Goal: Information Seeking & Learning: Learn about a topic

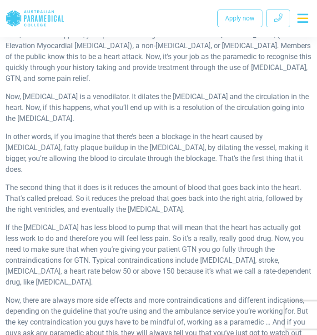
scroll to position [401, 0]
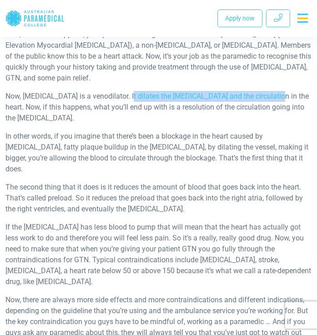
drag, startPoint x: 121, startPoint y: 95, endPoint x: 260, endPoint y: 96, distance: 139.0
click at [260, 96] on p "Now, [MEDICAL_DATA] is a venodilator. It dilates the [MEDICAL_DATA] and the cir…" at bounding box center [158, 107] width 306 height 33
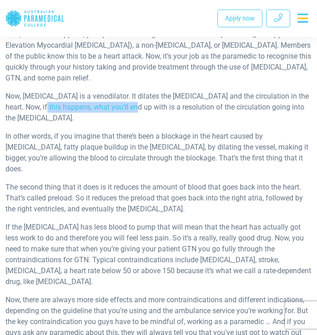
drag, startPoint x: 25, startPoint y: 106, endPoint x: 116, endPoint y: 101, distance: 91.0
click at [116, 101] on p "Now, [MEDICAL_DATA] is a venodilator. It dilates the [MEDICAL_DATA] and the cir…" at bounding box center [158, 107] width 306 height 33
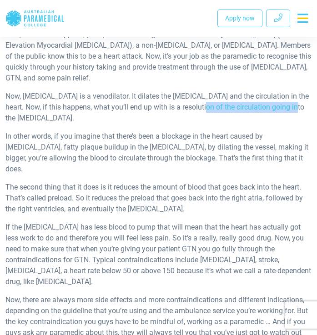
drag, startPoint x: 182, startPoint y: 109, endPoint x: 274, endPoint y: 107, distance: 92.2
click at [274, 107] on p "Now, [MEDICAL_DATA] is a venodilator. It dilates the [MEDICAL_DATA] and the cir…" at bounding box center [158, 107] width 306 height 33
drag, startPoint x: 18, startPoint y: 117, endPoint x: 82, endPoint y: 117, distance: 64.5
click at [82, 117] on p "Now, [MEDICAL_DATA] is a venodilator. It dilates the [MEDICAL_DATA] and the cir…" at bounding box center [158, 107] width 306 height 33
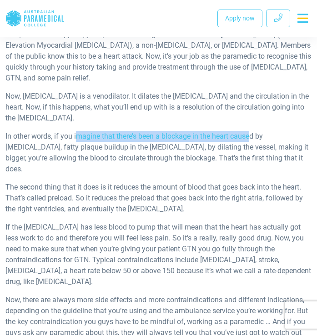
drag, startPoint x: 76, startPoint y: 134, endPoint x: 253, endPoint y: 138, distance: 177.6
click at [253, 138] on p "In other words, if you imagine that there’s been a blockage in the heart caused…" at bounding box center [158, 153] width 306 height 44
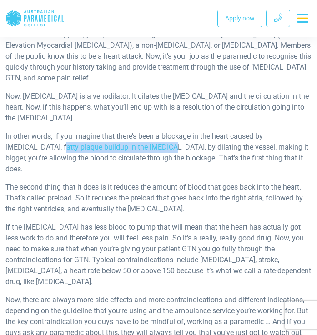
drag, startPoint x: 25, startPoint y: 148, endPoint x: 141, endPoint y: 146, distance: 116.3
click at [141, 146] on p "In other words, if you imagine that there’s been a blockage in the heart caused…" at bounding box center [158, 153] width 306 height 44
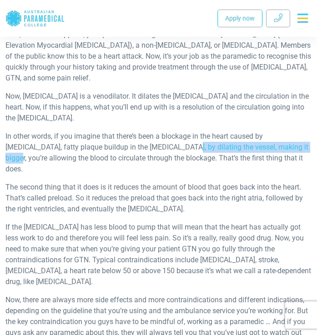
drag, startPoint x: 151, startPoint y: 147, endPoint x: 275, endPoint y: 148, distance: 124.0
click at [275, 148] on p "In other words, if you imagine that there’s been a blockage in the heart caused…" at bounding box center [158, 153] width 306 height 44
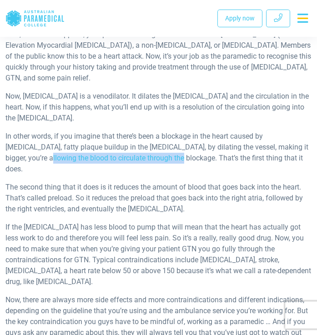
drag, startPoint x: 20, startPoint y: 157, endPoint x: 152, endPoint y: 153, distance: 132.7
click at [152, 153] on p "In other words, if you imagine that there’s been a blockage in the heart caused…" at bounding box center [158, 153] width 306 height 44
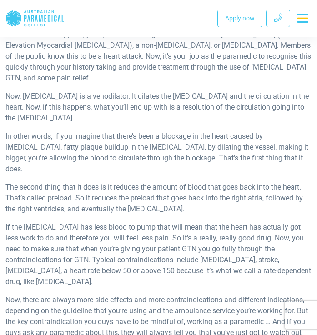
click at [158, 156] on p "In other words, if you imagine that there’s been a blockage in the heart caused…" at bounding box center [158, 153] width 306 height 44
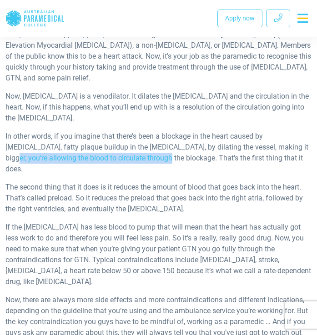
drag, startPoint x: 138, startPoint y: 156, endPoint x: 272, endPoint y: 149, distance: 134.6
click at [272, 149] on p "In other words, if you imagine that there’s been a blockage in the heart caused…" at bounding box center [158, 153] width 306 height 44
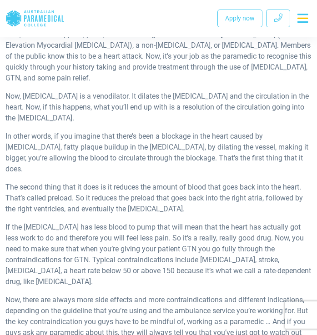
click at [272, 160] on p "In other words, if you imagine that there’s been a blockage in the heart caused…" at bounding box center [158, 153] width 306 height 44
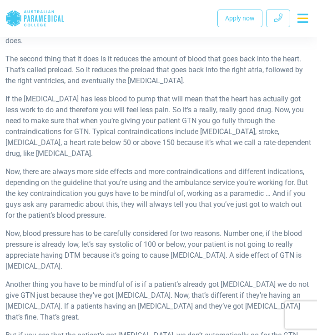
scroll to position [529, 0]
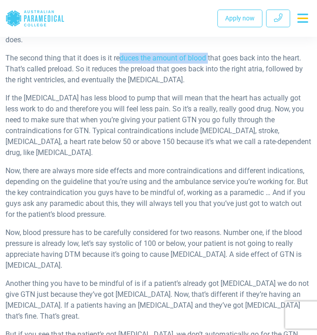
drag, startPoint x: 122, startPoint y: 48, endPoint x: 208, endPoint y: 48, distance: 86.3
click at [208, 53] on p "The second thing that it does is it reduces the amount of blood that goes back …" at bounding box center [158, 69] width 306 height 33
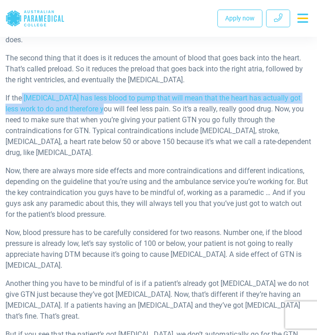
drag, startPoint x: 22, startPoint y: 85, endPoint x: 90, endPoint y: 92, distance: 68.5
click at [90, 93] on p "If the [MEDICAL_DATA] has less blood to pump that will mean that the heart has …" at bounding box center [158, 125] width 306 height 65
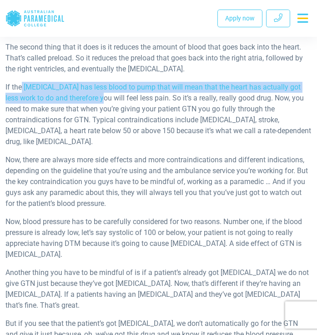
scroll to position [539, 0]
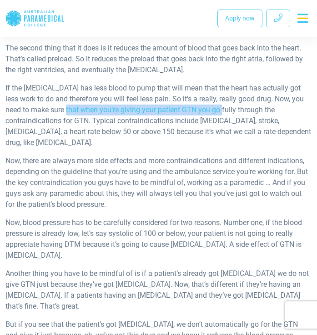
drag, startPoint x: 49, startPoint y: 98, endPoint x: 205, endPoint y: 96, distance: 156.7
click at [205, 96] on p "If the [MEDICAL_DATA] has less blood to pump that will mean that the heart has …" at bounding box center [158, 115] width 306 height 65
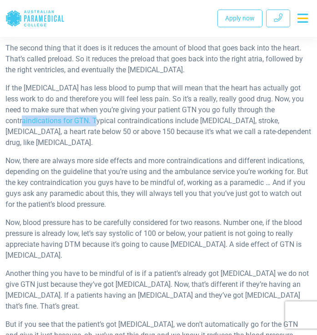
drag, startPoint x: 22, startPoint y: 109, endPoint x: 98, endPoint y: 107, distance: 75.4
click at [98, 107] on p "If the [MEDICAL_DATA] has less blood to pump that will mean that the heart has …" at bounding box center [158, 115] width 306 height 65
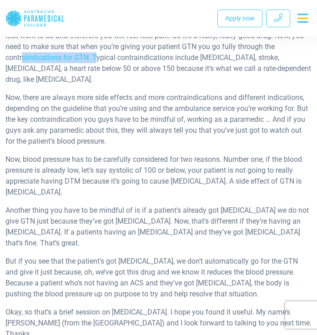
scroll to position [604, 0]
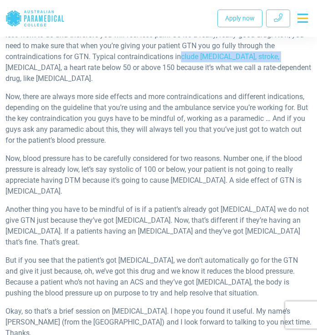
drag, startPoint x: 183, startPoint y: 46, endPoint x: 271, endPoint y: 46, distance: 88.6
click at [271, 46] on p "If the [MEDICAL_DATA] has less blood to pump that will mean that the heart has …" at bounding box center [158, 51] width 306 height 65
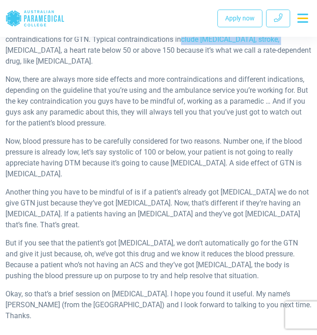
scroll to position [624, 0]
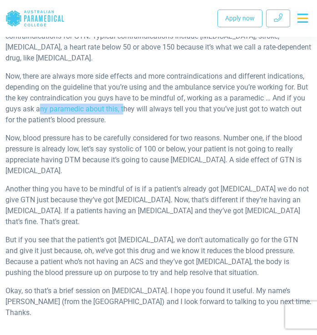
drag, startPoint x: 40, startPoint y: 98, endPoint x: 123, endPoint y: 97, distance: 82.2
click at [123, 97] on p "Now, there are always more side effects and more contraindications and differen…" at bounding box center [158, 98] width 306 height 54
click at [134, 97] on p "Now, there are always more side effects and more contraindications and differen…" at bounding box center [158, 98] width 306 height 54
